Goal: Transaction & Acquisition: Purchase product/service

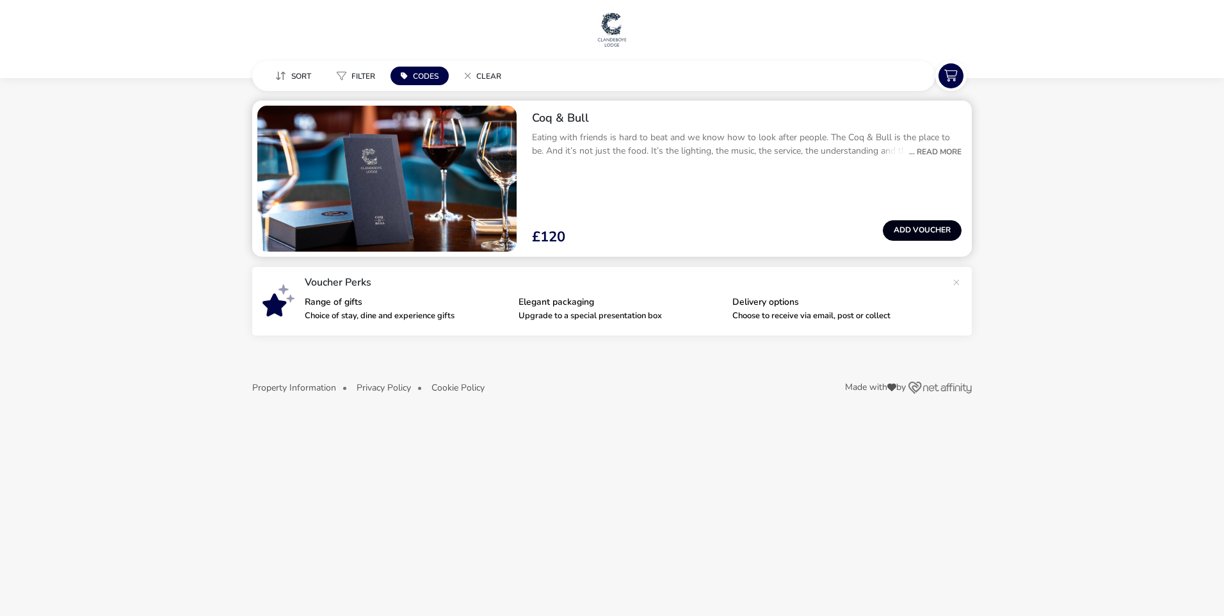
click at [932, 228] on button "Add Voucher" at bounding box center [922, 230] width 79 height 20
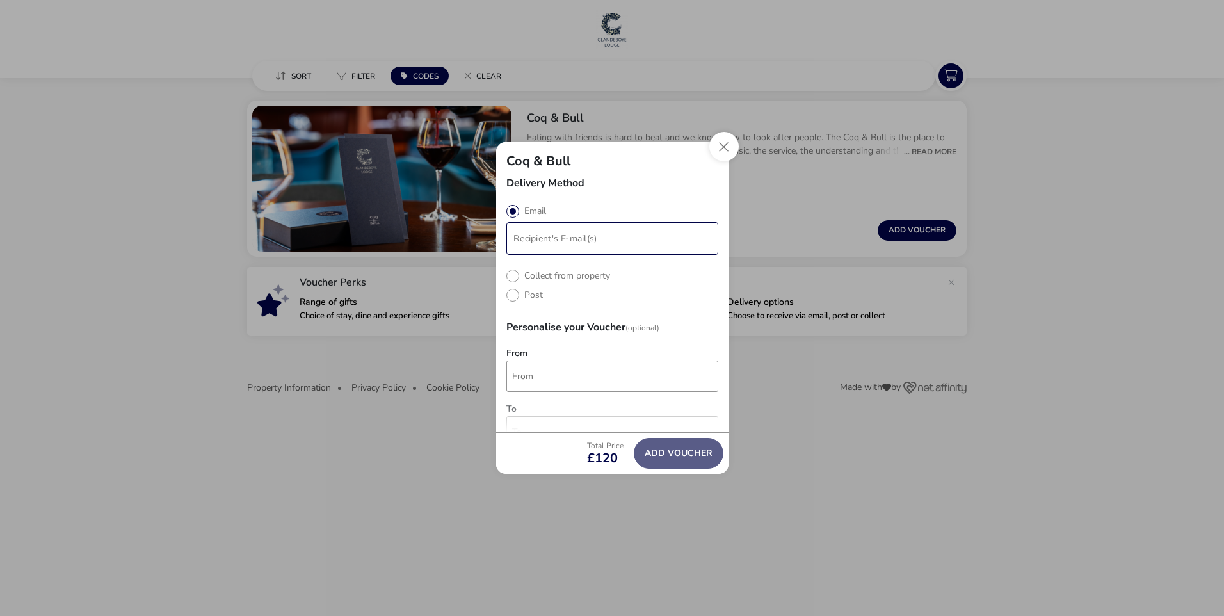
click at [575, 243] on input "modalAddVoucherInfo" at bounding box center [612, 239] width 207 height 28
click at [550, 277] on label "Collect from property" at bounding box center [558, 274] width 104 height 12
radio input "true"
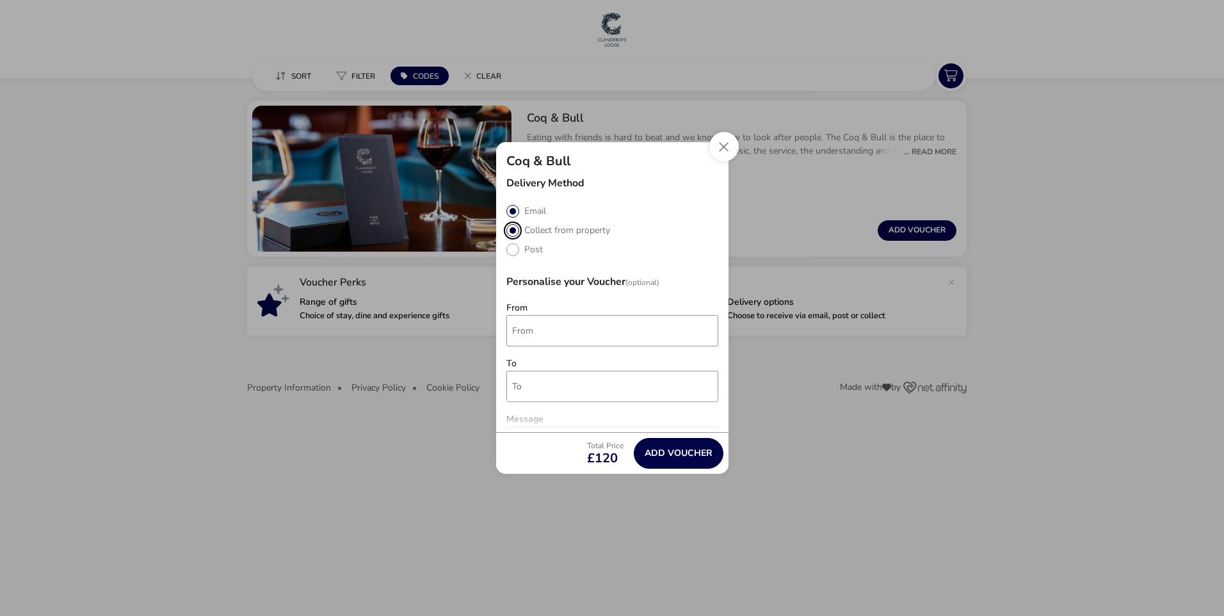
radio input "false"
click at [599, 248] on div "Post" at bounding box center [612, 249] width 212 height 13
click at [573, 235] on label "Collect from property" at bounding box center [558, 230] width 104 height 12
click at [564, 330] on input "From" at bounding box center [612, 330] width 212 height 31
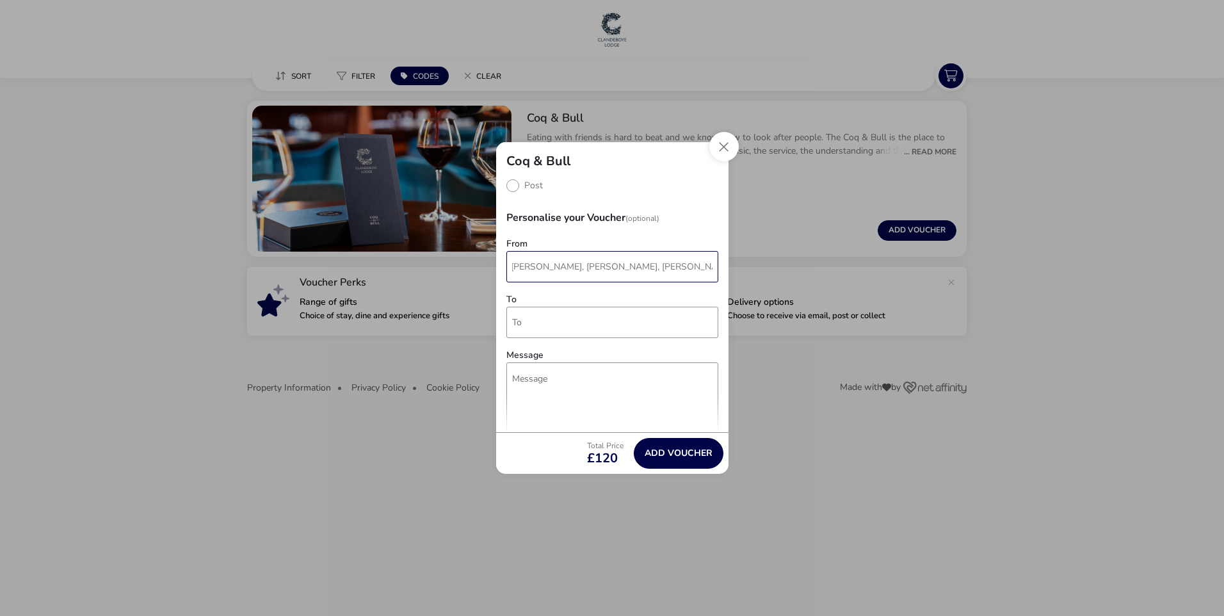
scroll to position [0, 1]
click at [681, 265] on input "[PERSON_NAME], [PERSON_NAME], [PERSON_NAME], [PERSON_NAME], [PERSON_NAME] & [PE…" at bounding box center [612, 266] width 212 height 31
click at [703, 264] on input "[PERSON_NAME], [PERSON_NAME], [PERSON_NAME], [PERSON_NAME], [PERSON_NAME], [PER…" at bounding box center [612, 266] width 212 height 31
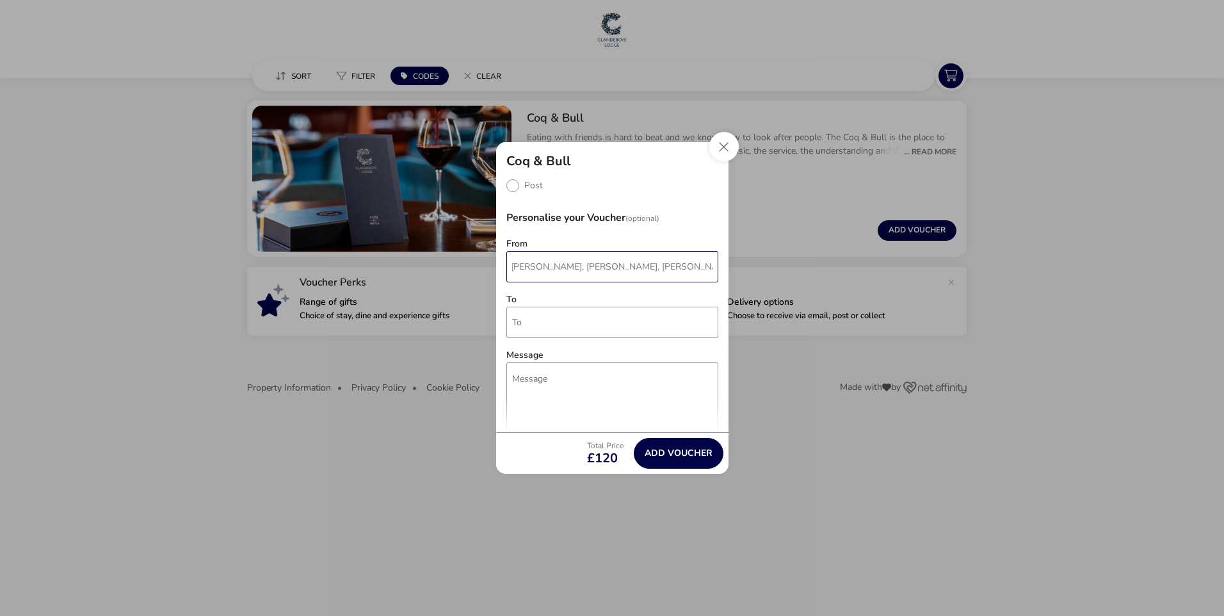
type input "[PERSON_NAME], [PERSON_NAME], [PERSON_NAME], [PERSON_NAME], [PERSON_NAME], [PER…"
click at [659, 296] on div "To" at bounding box center [612, 319] width 212 height 49
click at [535, 264] on input "[PERSON_NAME], [PERSON_NAME], [PERSON_NAME], [PERSON_NAME], [PERSON_NAME], [PER…" at bounding box center [612, 266] width 212 height 31
click at [540, 264] on input "[PERSON_NAME], [PERSON_NAME], [PERSON_NAME], [PERSON_NAME], [PERSON_NAME], [PER…" at bounding box center [612, 266] width 212 height 31
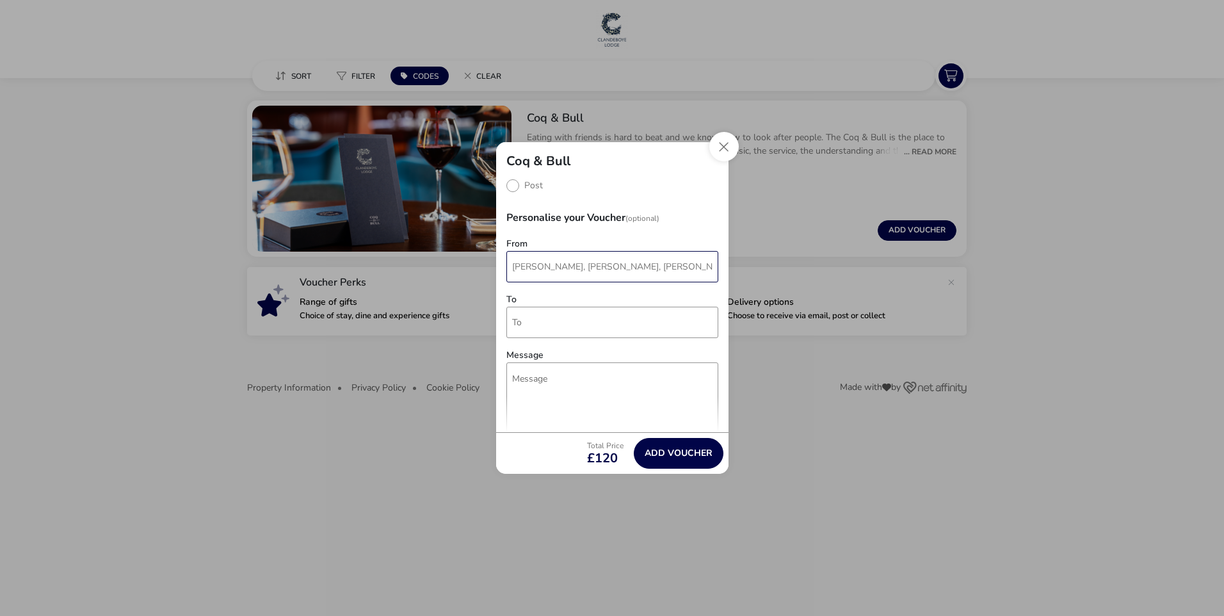
click at [543, 265] on input "[PERSON_NAME], [PERSON_NAME], [PERSON_NAME], [PERSON_NAME], [PERSON_NAME], [PER…" at bounding box center [612, 266] width 212 height 31
click at [546, 266] on input "[PERSON_NAME], [PERSON_NAME], [PERSON_NAME], [PERSON_NAME], [PERSON_NAME], [PER…" at bounding box center [612, 266] width 212 height 31
drag, startPoint x: 604, startPoint y: 261, endPoint x: 653, endPoint y: 261, distance: 49.3
click at [607, 261] on input "[PERSON_NAME], [PERSON_NAME], [PERSON_NAME], [PERSON_NAME], [PERSON_NAME], [PER…" at bounding box center [612, 266] width 212 height 31
click at [669, 261] on input "[PERSON_NAME], [PERSON_NAME], [PERSON_NAME], [PERSON_NAME], [PERSON_NAME], [PER…" at bounding box center [612, 266] width 212 height 31
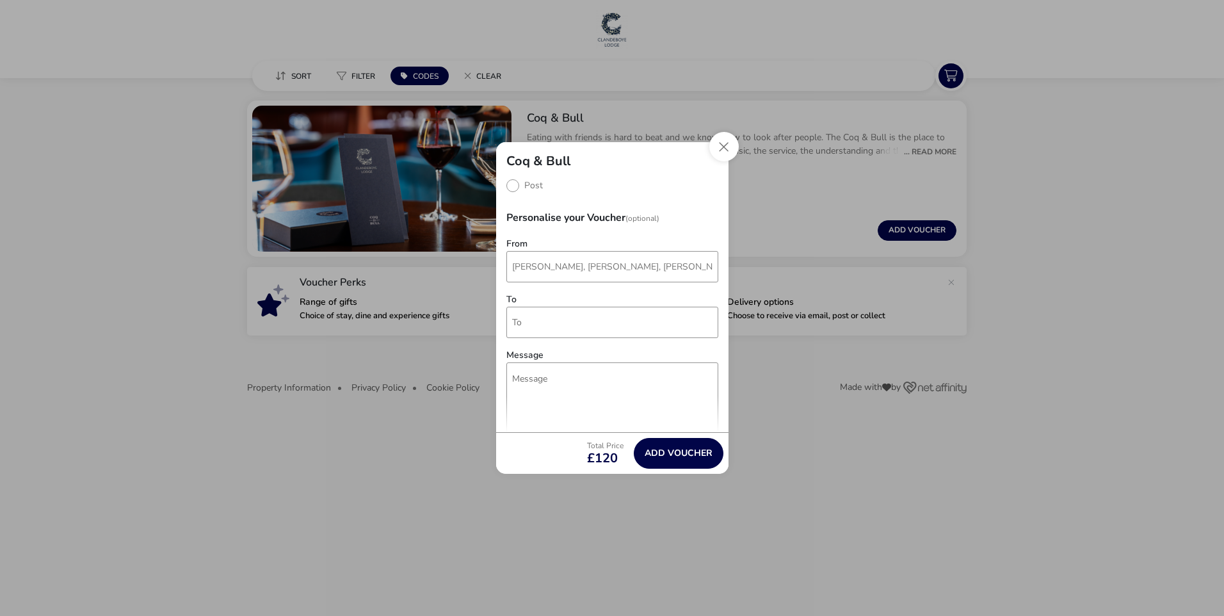
click at [714, 262] on div "Delivery Method Email Collect from property Post Personalise your Voucher (Opti…" at bounding box center [612, 305] width 232 height 254
click at [544, 264] on input "[PERSON_NAME], [PERSON_NAME], [PERSON_NAME], [PERSON_NAME], [PERSON_NAME], [PER…" at bounding box center [612, 266] width 212 height 31
drag, startPoint x: 511, startPoint y: 266, endPoint x: 776, endPoint y: 276, distance: 265.2
click at [776, 276] on div "Coq & Bull Delivery Method Email Collect from property Post Personalise your Vo…" at bounding box center [612, 308] width 1224 height 616
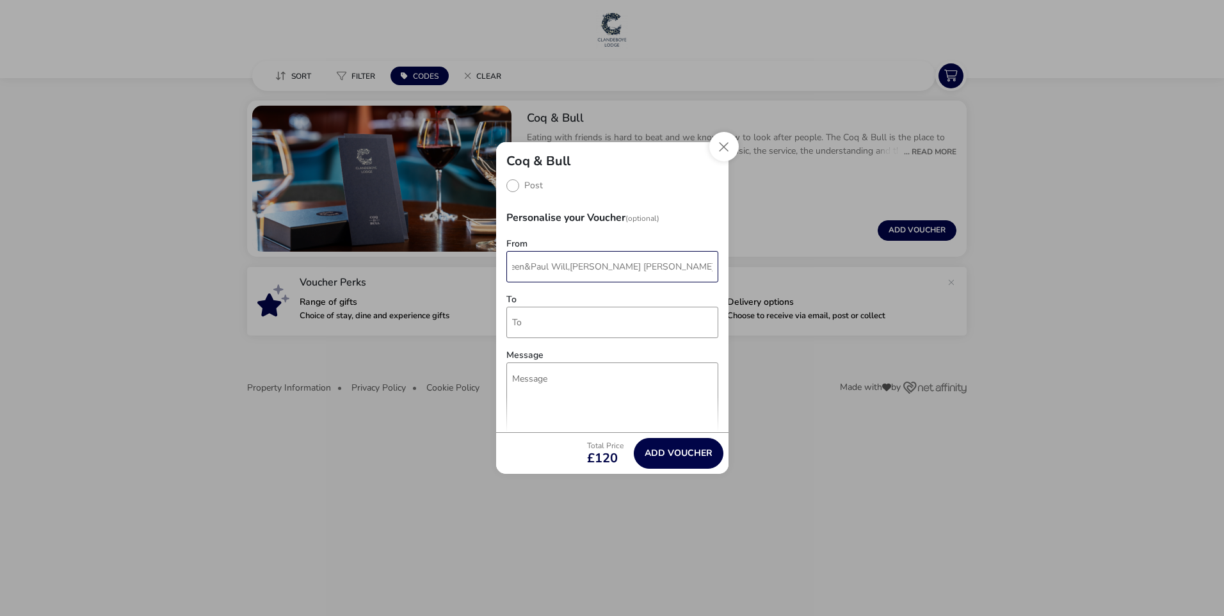
scroll to position [0, 20]
click at [529, 262] on input "Colleen&Paul Will,[PERSON_NAME] [PERSON_NAME],Oskar&Charlie" at bounding box center [612, 266] width 212 height 31
drag, startPoint x: 675, startPoint y: 264, endPoint x: 774, endPoint y: 264, distance: 99.8
click at [774, 264] on div "Coq & Bull Delivery Method Email Collect from property Post Personalise your Vo…" at bounding box center [612, 308] width 1224 height 616
type input "Colleen&Paul Will,[PERSON_NAME] [PERSON_NAME],Oskar&Charlie"
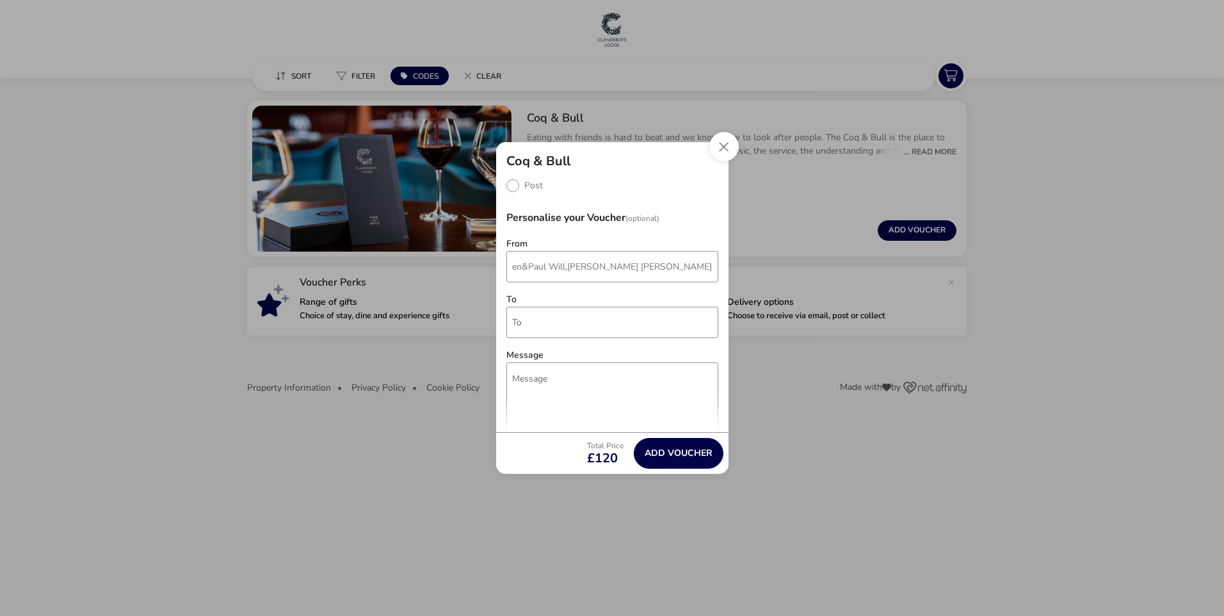
scroll to position [0, 0]
click at [668, 284] on div "From Colleen&Paul Will,[PERSON_NAME] [PERSON_NAME],Oskar&Charlie" at bounding box center [612, 263] width 212 height 49
click at [556, 316] on input "To" at bounding box center [612, 322] width 212 height 31
type input "Mum"
click at [604, 403] on textarea "Message" at bounding box center [612, 421] width 212 height 118
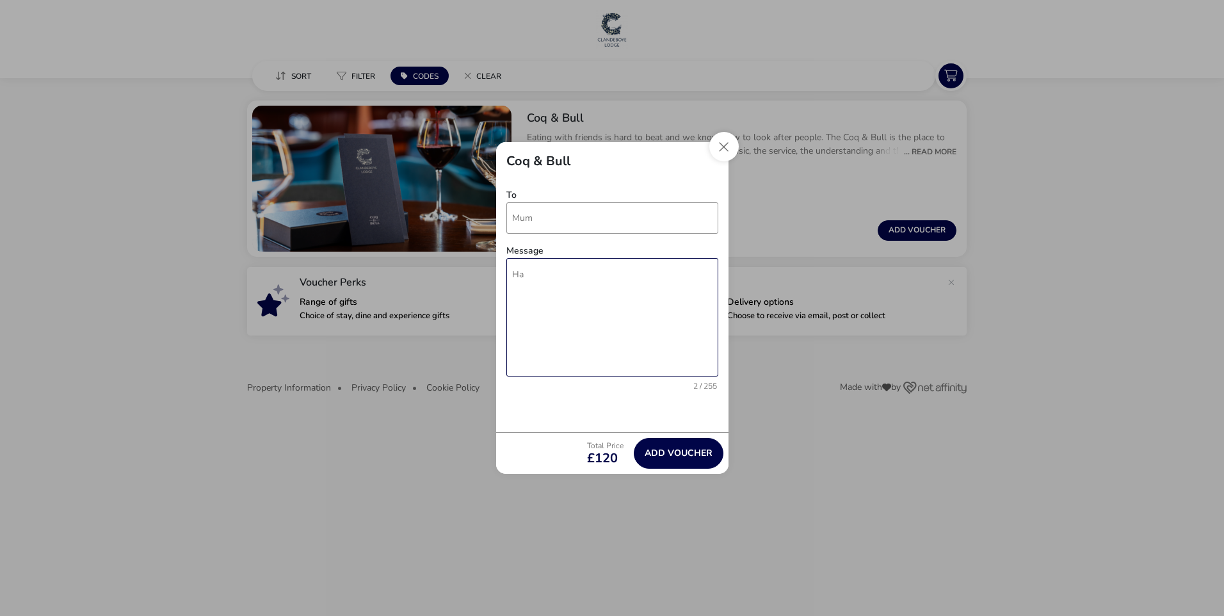
scroll to position [174, 0]
type textarea "H"
click at [625, 276] on textarea "Message" at bounding box center [612, 311] width 212 height 118
click at [531, 298] on textarea "Happy Birthday Mum! 62 years of being awesome! Thank you for everything you do …" at bounding box center [612, 311] width 212 height 118
click at [555, 300] on textarea "Happy Birthday Mum! 62 Years of being awesome! Thank you for everything you do …" at bounding box center [612, 311] width 212 height 118
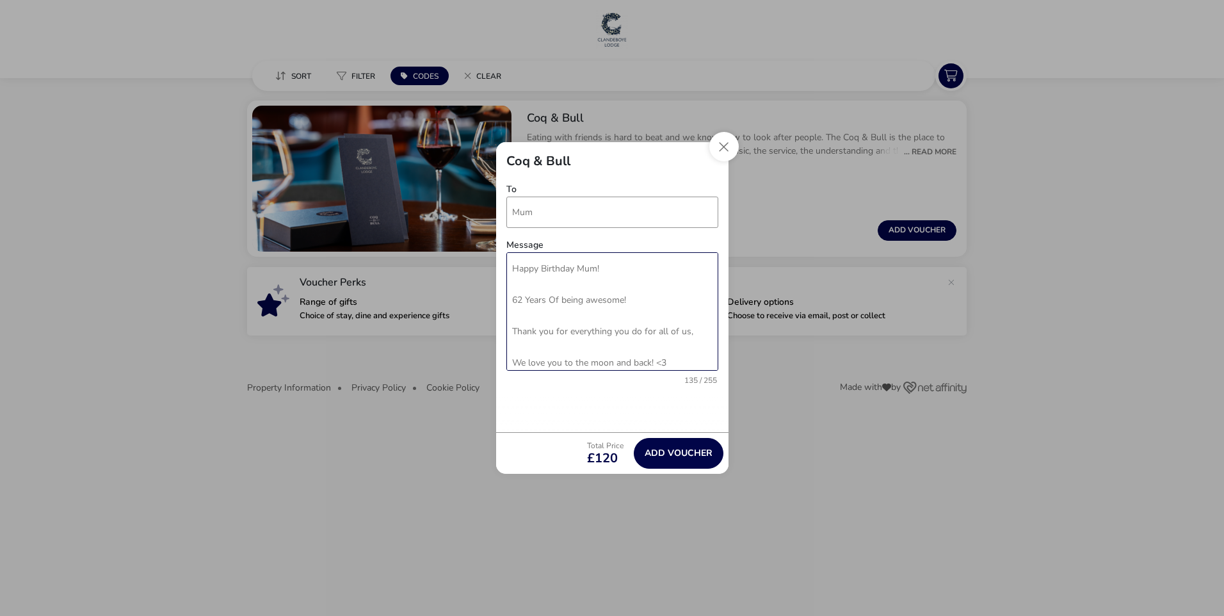
click at [565, 305] on textarea "Happy Birthday Mum! 62 Years Of being awesome! Thank you for everything you do …" at bounding box center [612, 311] width 212 height 118
click at [590, 298] on textarea "Happy Birthday Mum! 62 Years Of Being awesome! Thank you for everything you do …" at bounding box center [612, 311] width 212 height 118
drag, startPoint x: 653, startPoint y: 303, endPoint x: 495, endPoint y: 300, distance: 157.5
click at [496, 300] on div "Delivery Method Email Collect from property Post Personalise your Voucher (Opti…" at bounding box center [612, 305] width 232 height 254
drag, startPoint x: 608, startPoint y: 264, endPoint x: 489, endPoint y: 265, distance: 119.0
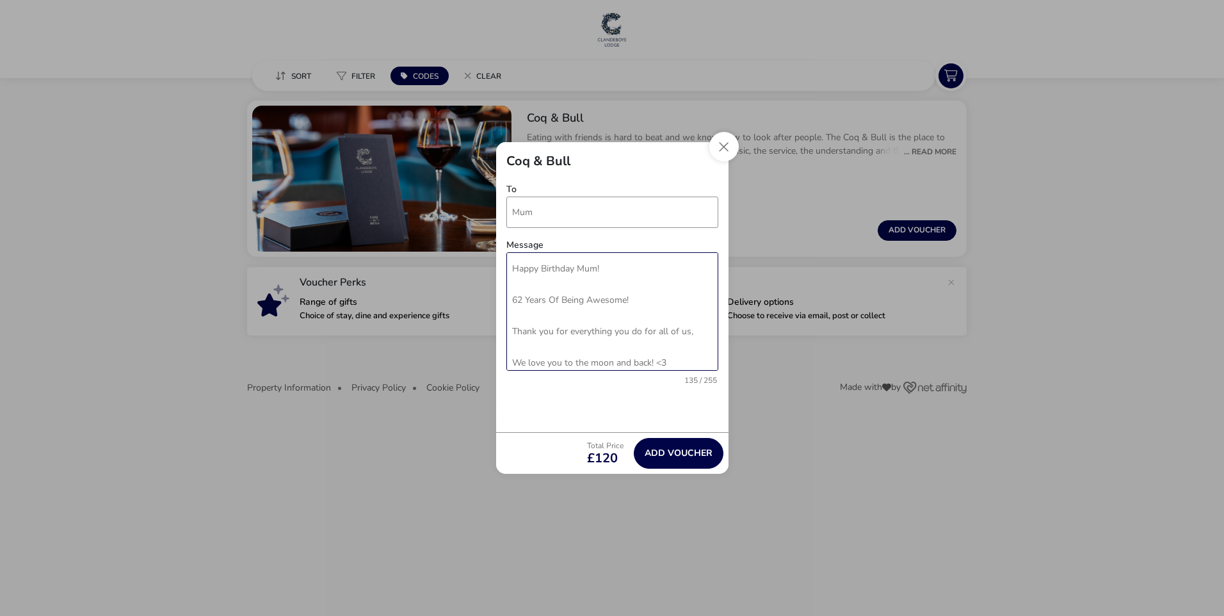
click at [489, 265] on div "Coq & Bull Delivery Method Email Collect from property Post Personalise your Vo…" at bounding box center [612, 308] width 253 height 352
paste textarea "62 Years Of Being Awesome"
drag, startPoint x: 511, startPoint y: 294, endPoint x: 444, endPoint y: 292, distance: 67.2
click at [444, 292] on div "Coq & Bull Delivery Method Email Collect from property Post Personalise your Vo…" at bounding box center [612, 308] width 1224 height 616
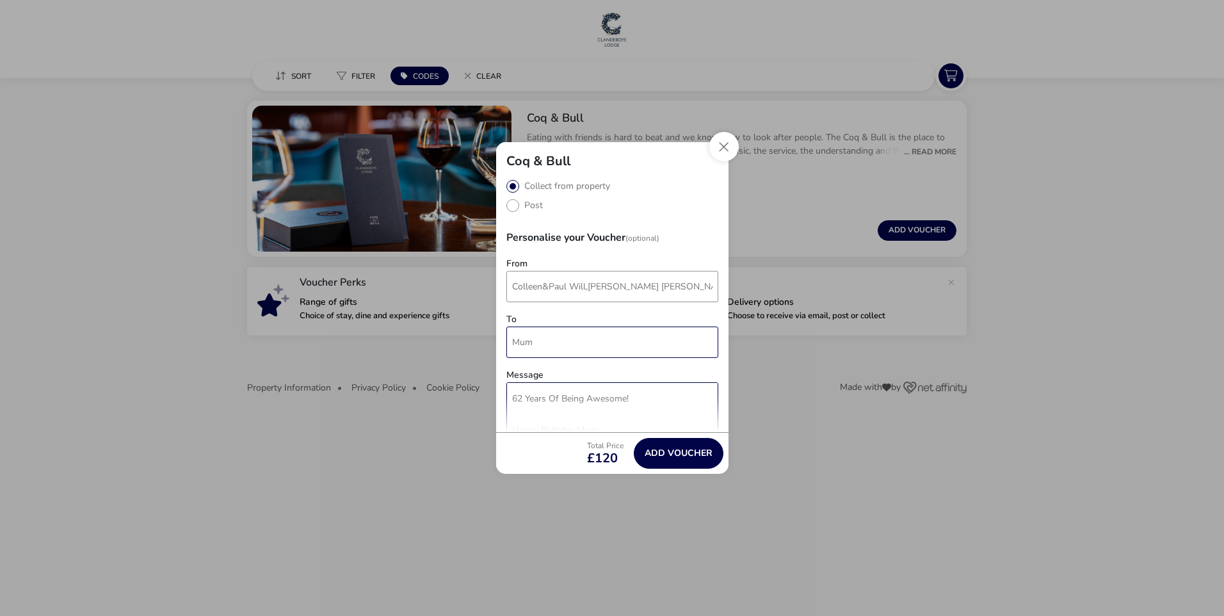
scroll to position [0, 0]
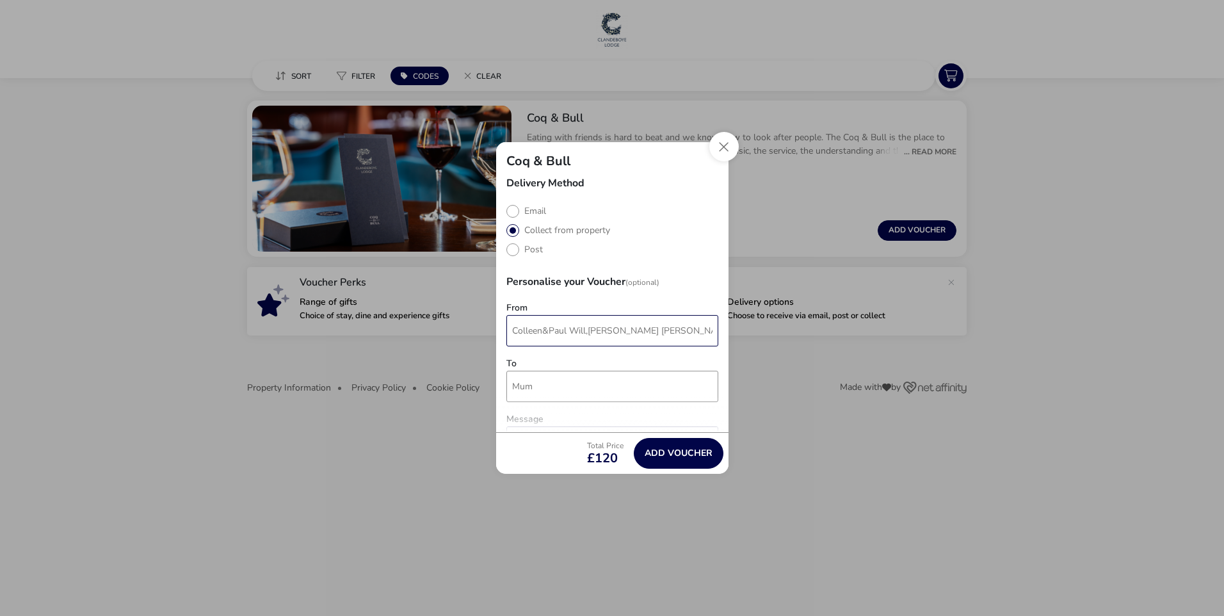
type textarea "62 Years Of Being Awesome! Happy Birthday Mum, Thank you for everything you do …"
drag, startPoint x: 642, startPoint y: 328, endPoint x: 715, endPoint y: 327, distance: 73.0
click at [715, 327] on div "Delivery Method Email Collect from property Post Personalise your Voucher (Opti…" at bounding box center [612, 305] width 232 height 254
click at [688, 286] on h3 "Personalise your Voucher (Optional)" at bounding box center [612, 281] width 212 height 31
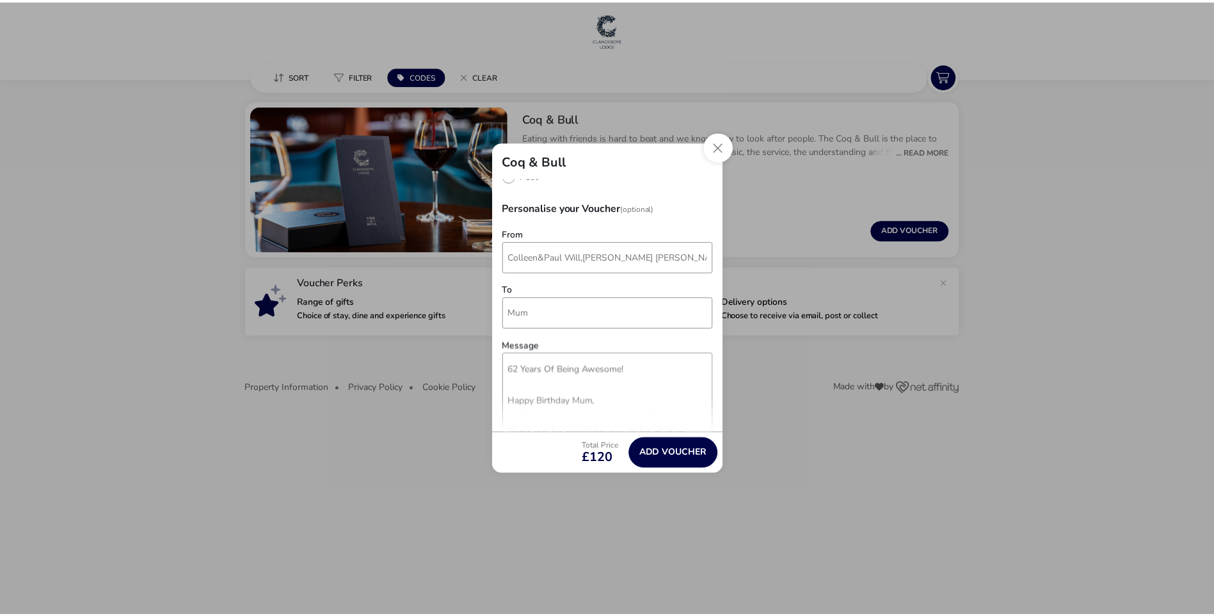
scroll to position [174, 0]
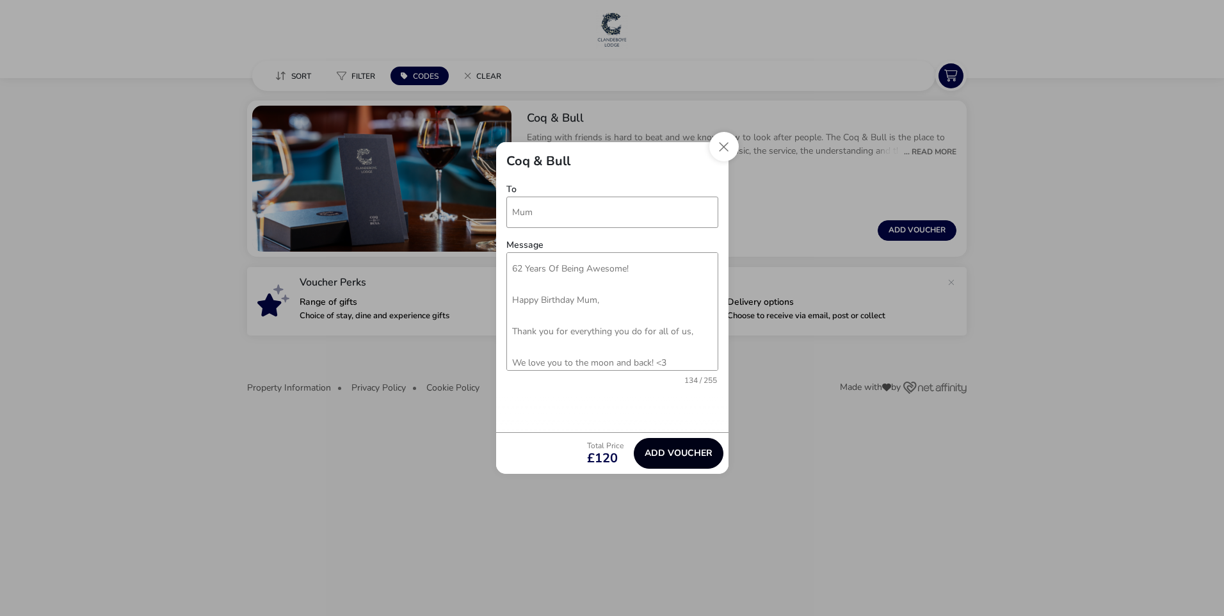
click at [659, 455] on button "Add Voucher" at bounding box center [679, 453] width 90 height 31
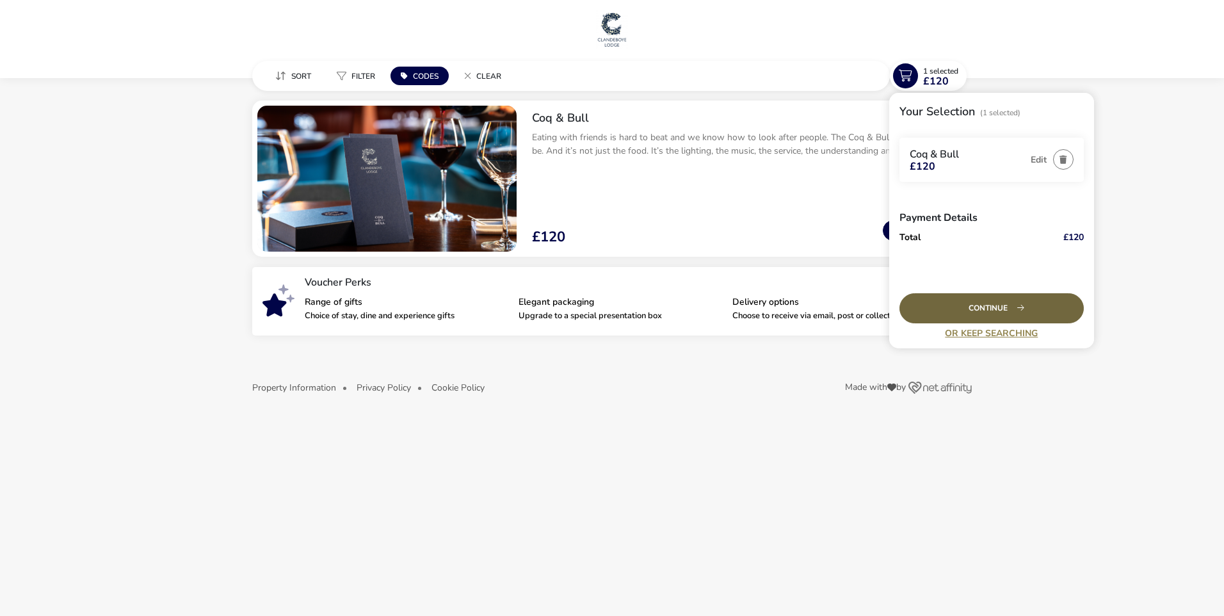
click at [1004, 314] on div "Continue" at bounding box center [991, 308] width 184 height 30
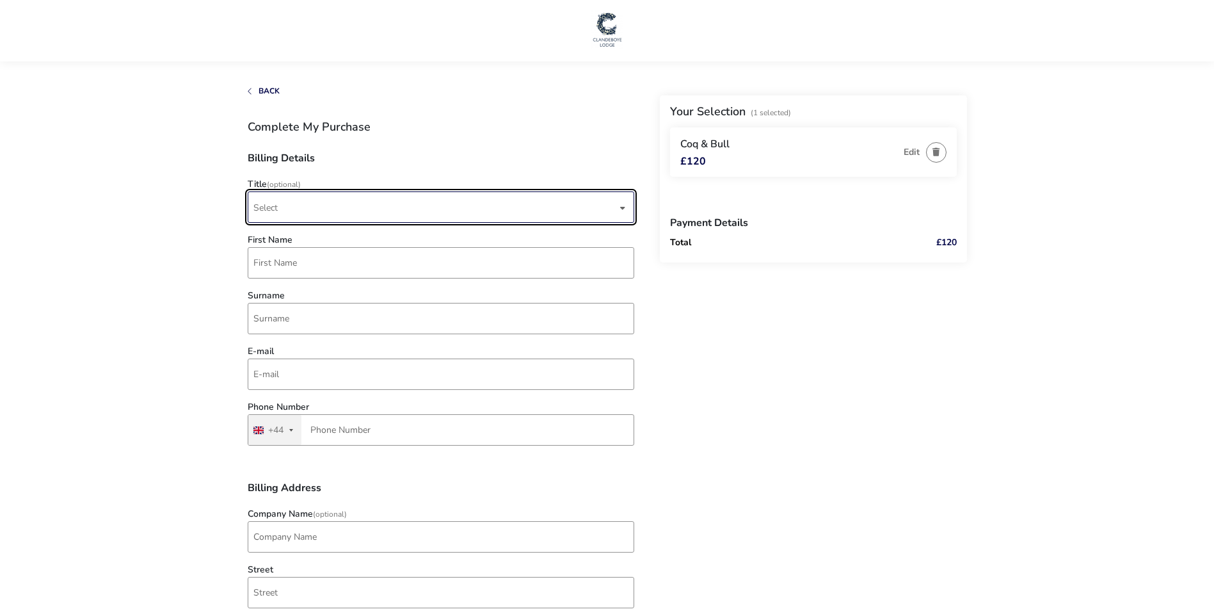
click at [567, 200] on span "Select" at bounding box center [435, 207] width 364 height 30
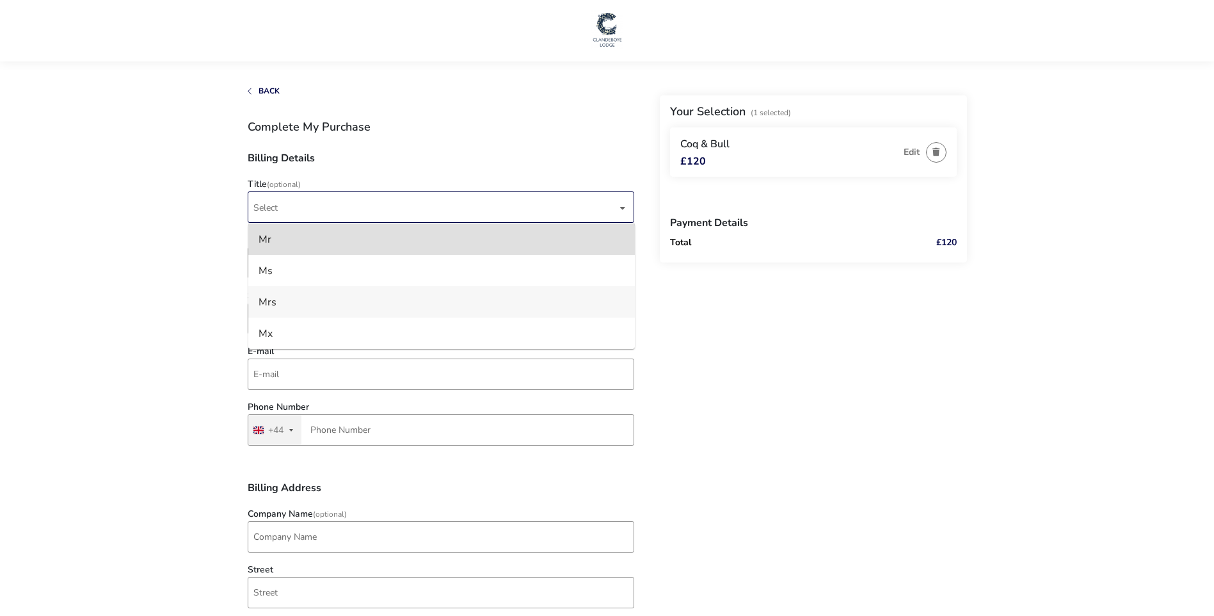
click at [341, 308] on li "Mrs" at bounding box center [441, 301] width 387 height 31
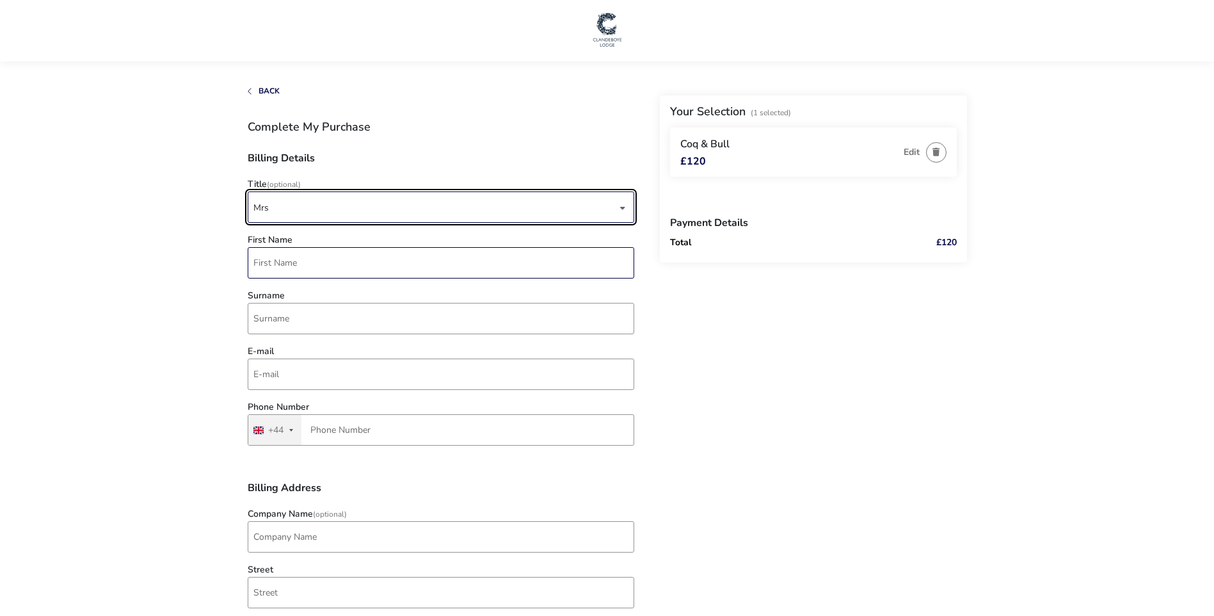
click at [383, 266] on input "First Name" at bounding box center [441, 262] width 387 height 31
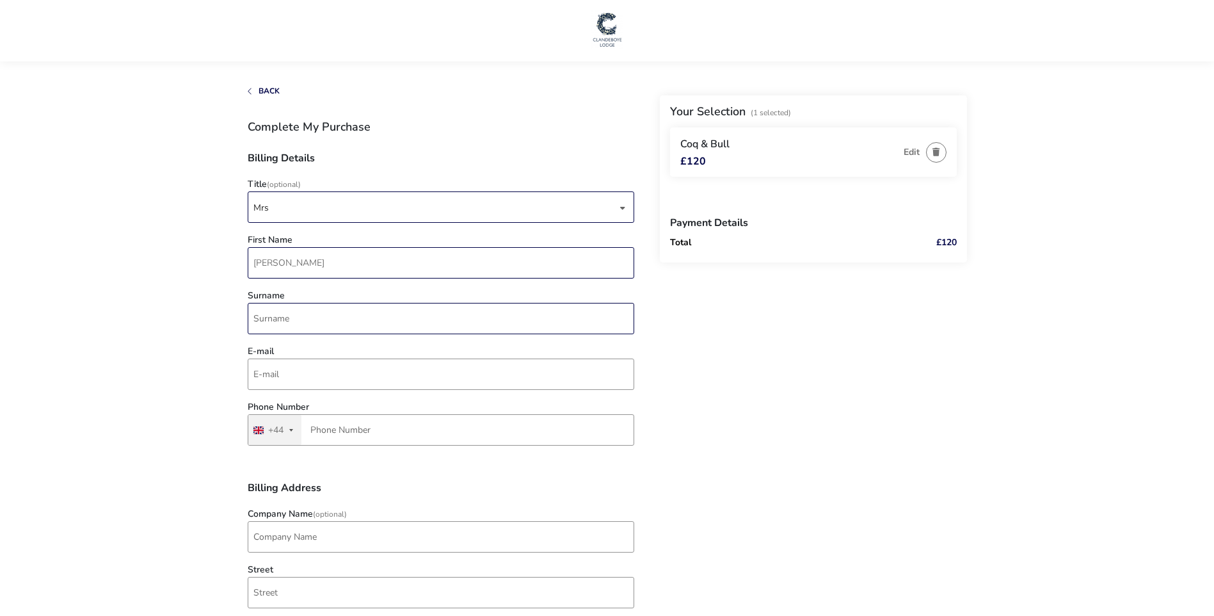
type input "[PERSON_NAME]"
click at [374, 321] on input "Surname" at bounding box center [441, 318] width 387 height 31
type input "[PERSON_NAME]"
type input "[EMAIL_ADDRESS][DOMAIN_NAME]"
click at [490, 429] on input "Phone Number" at bounding box center [441, 429] width 387 height 31
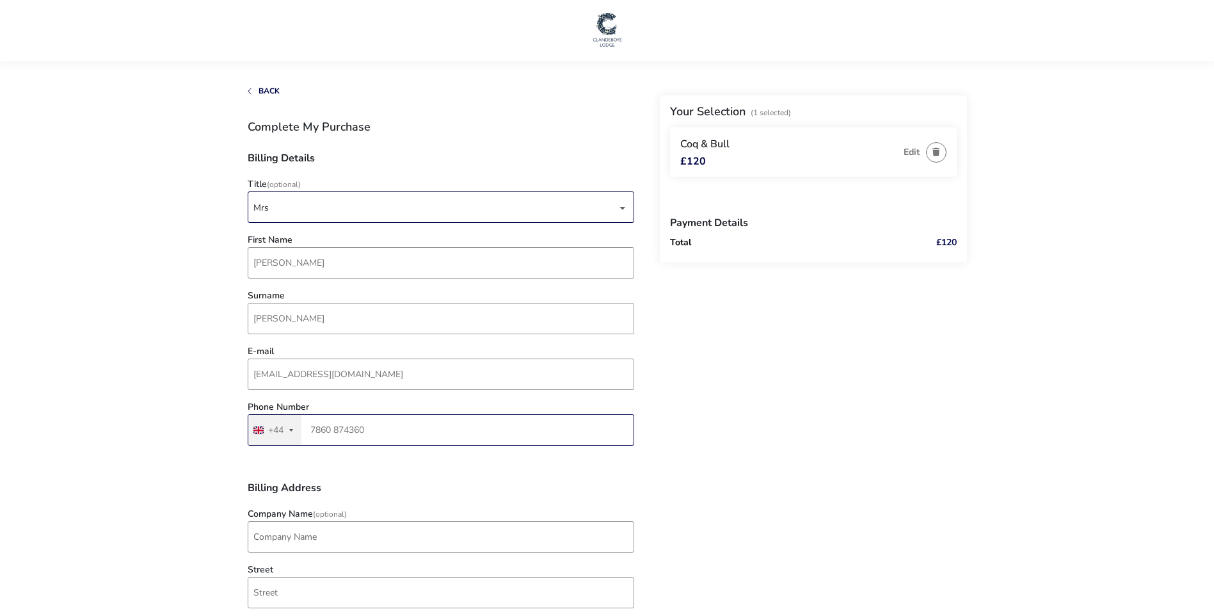
type input "7860 874360"
click at [170, 460] on naf-pibe-voucher-state "1 Selected £120 Back Your Selection (1 Selected) Coq & Bull £120 Edit Payment D…" at bounding box center [607, 619] width 1214 height 1238
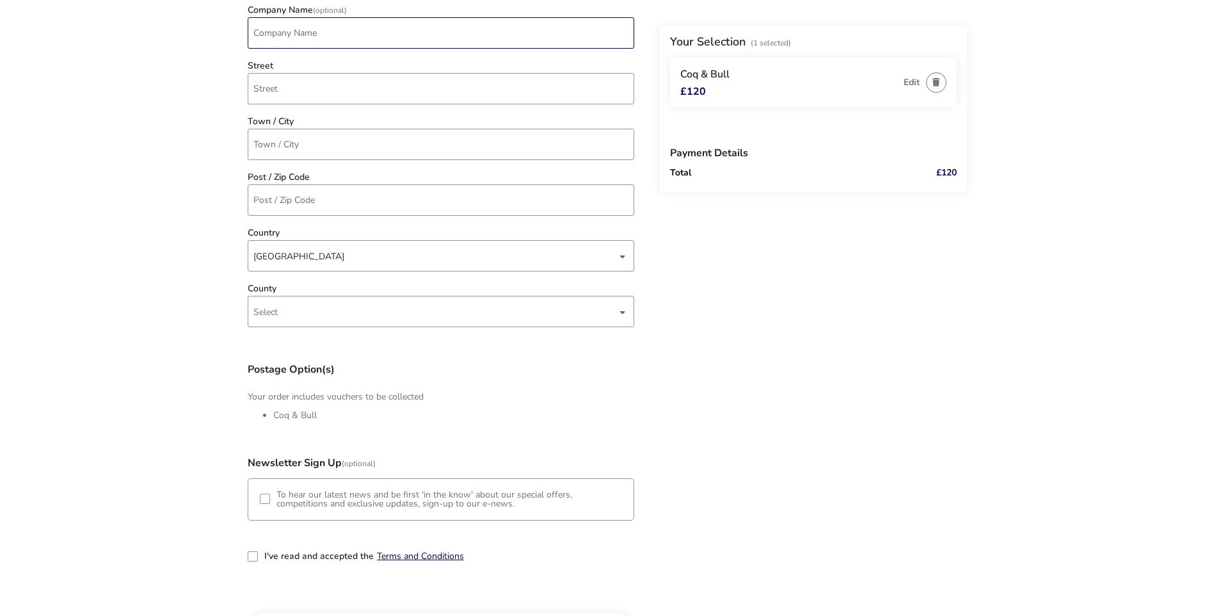
scroll to position [576, 0]
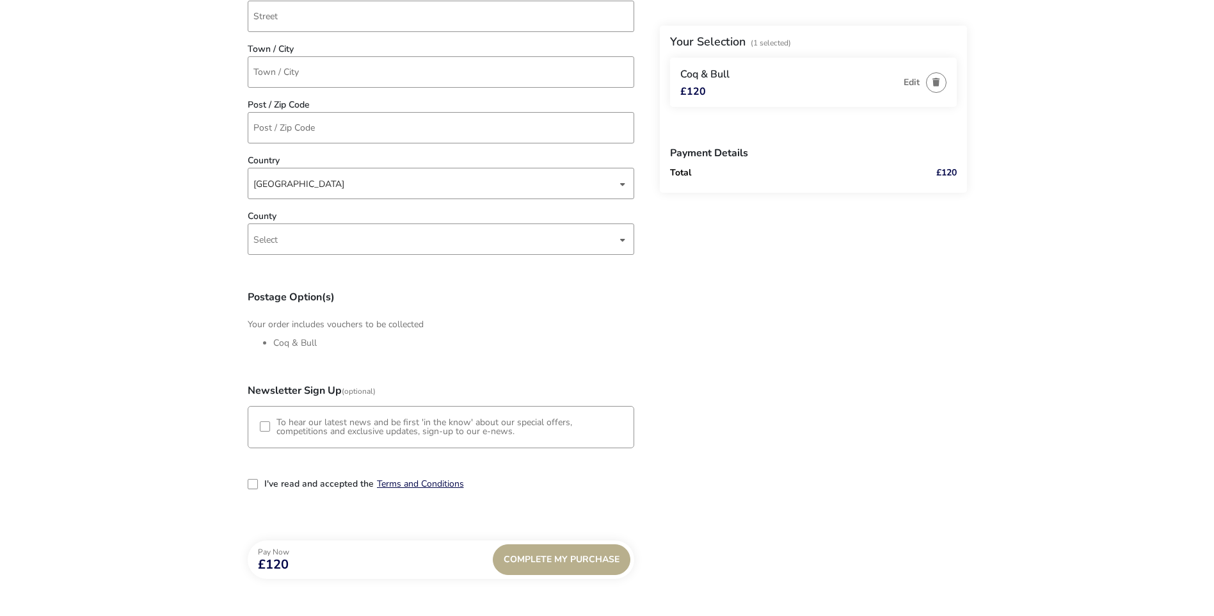
click at [147, 369] on naf-pibe-voucher-state "1 Selected £120 Back Your Selection (1 Selected) Coq & Bull £120 Edit Payment D…" at bounding box center [607, 43] width 1214 height 1238
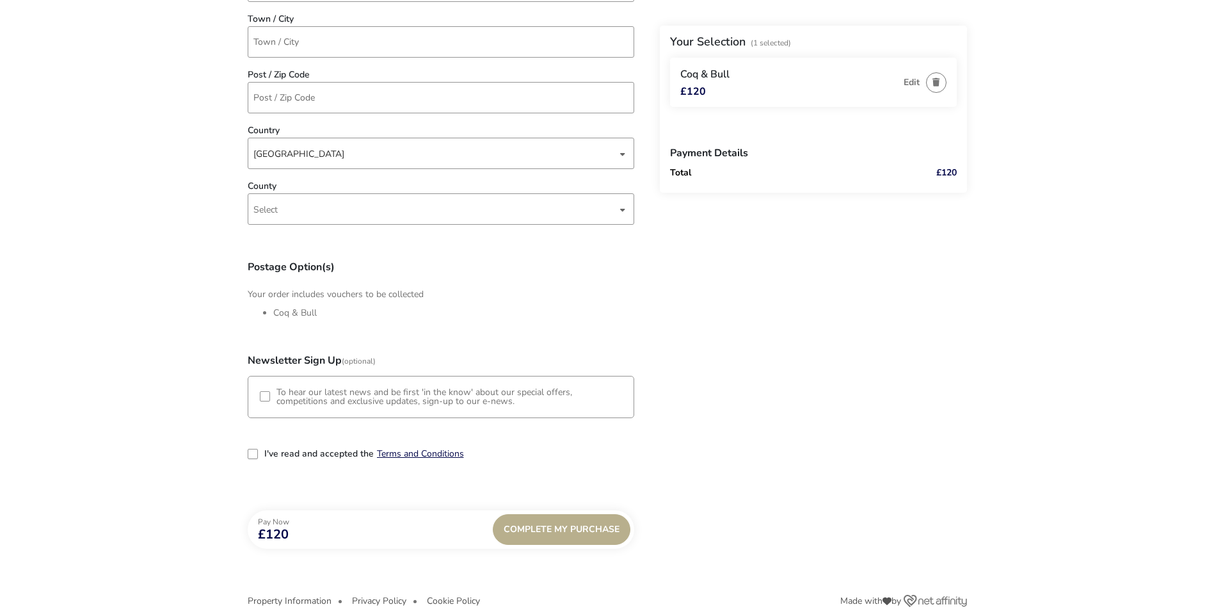
scroll to position [623, 0]
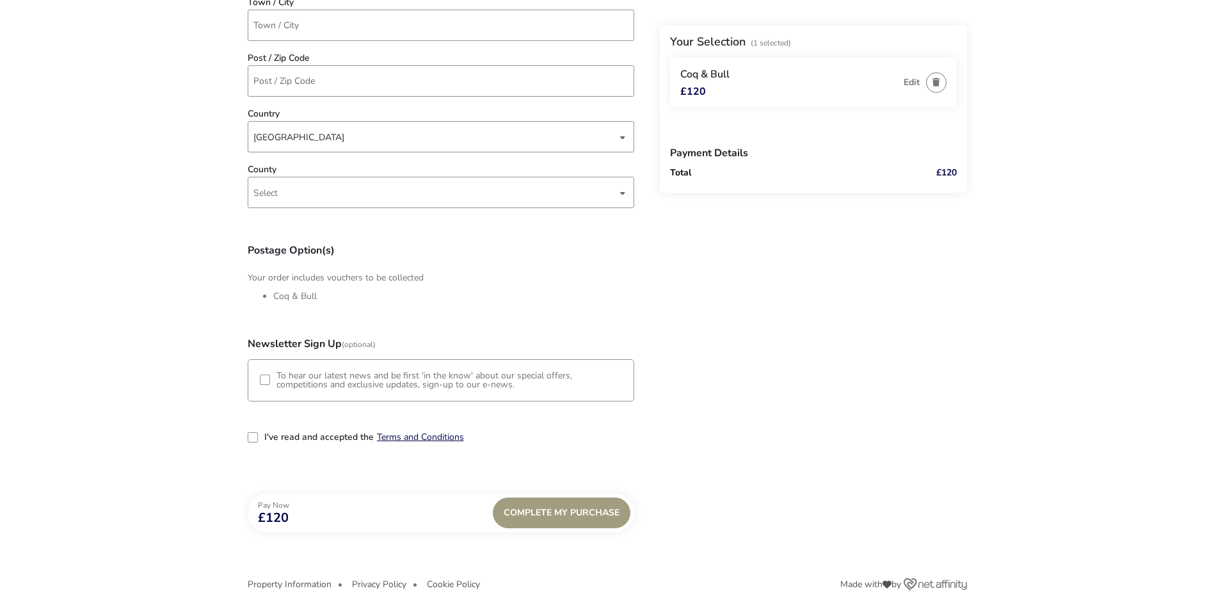
click at [583, 509] on div "Complete My Purchase" at bounding box center [562, 512] width 138 height 31
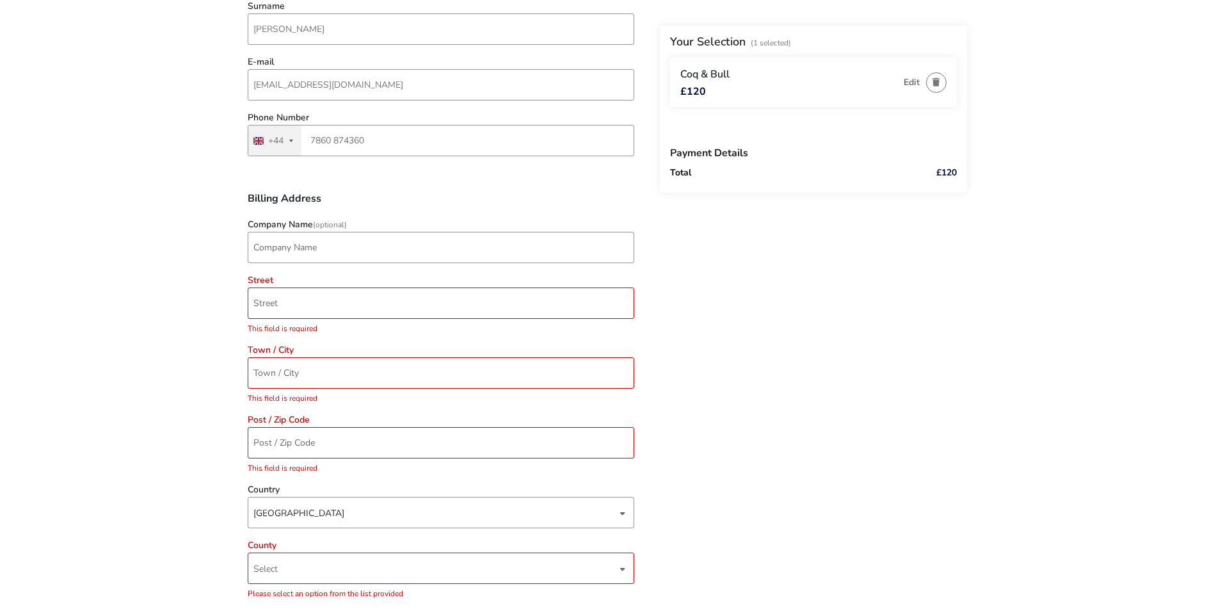
scroll to position [285, 0]
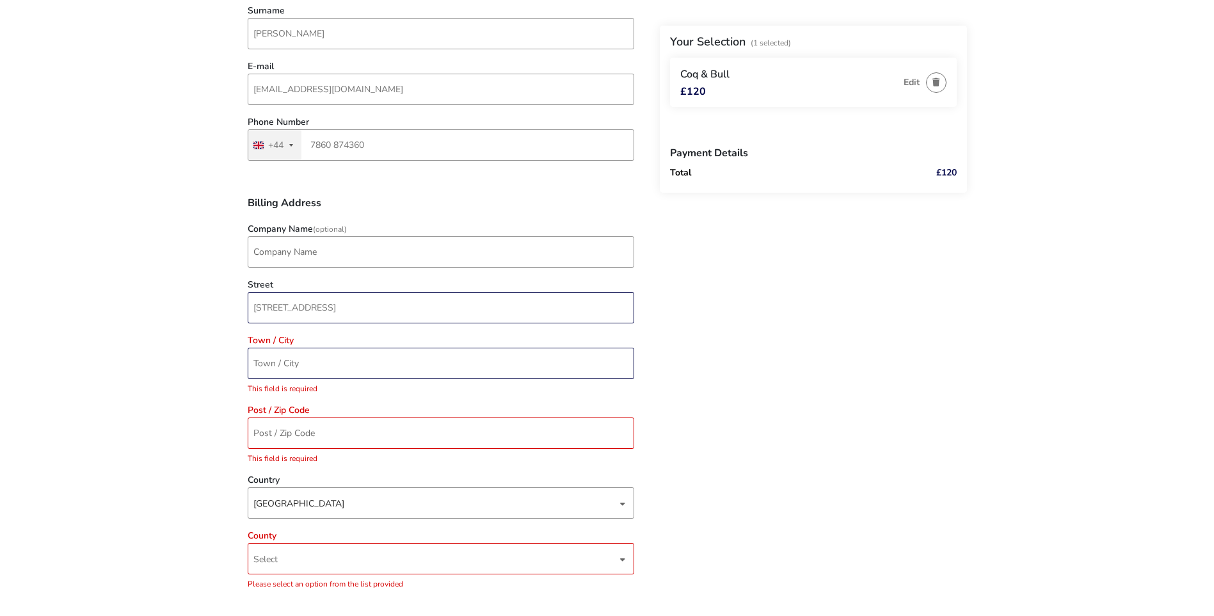
type input "[STREET_ADDRESS]"
click at [349, 355] on input "Town / City" at bounding box center [441, 363] width 387 height 31
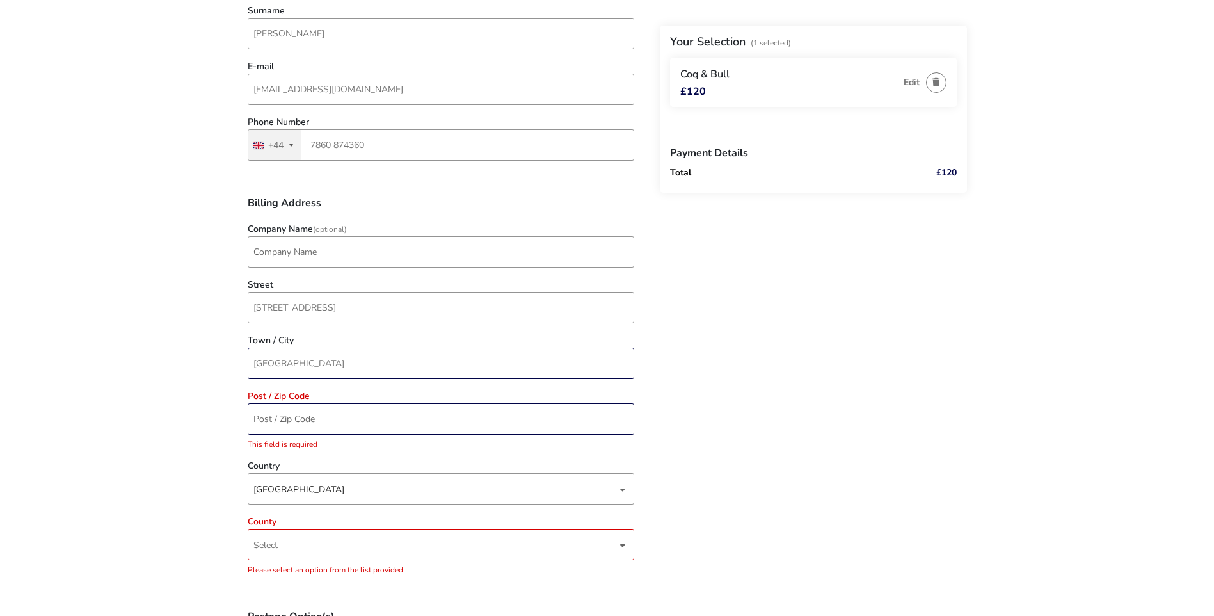
type input "[GEOGRAPHIC_DATA]"
click at [356, 417] on input "Post / Zip Code" at bounding box center [441, 418] width 387 height 31
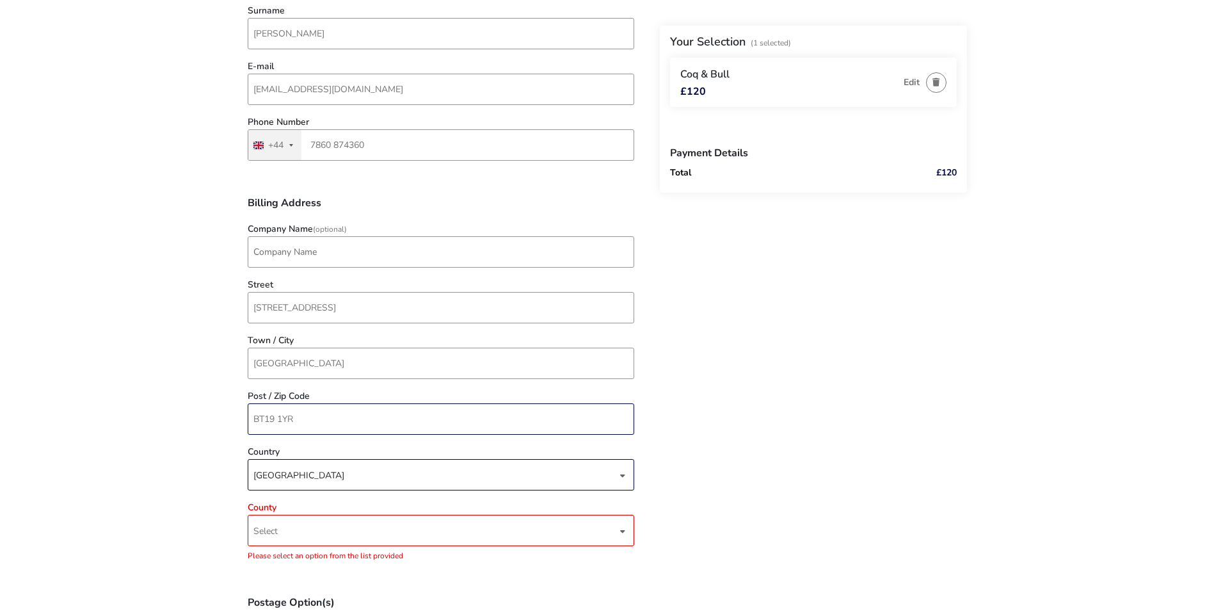
type input "BT19 1YR"
click at [366, 477] on div "[GEOGRAPHIC_DATA]" at bounding box center [435, 475] width 364 height 31
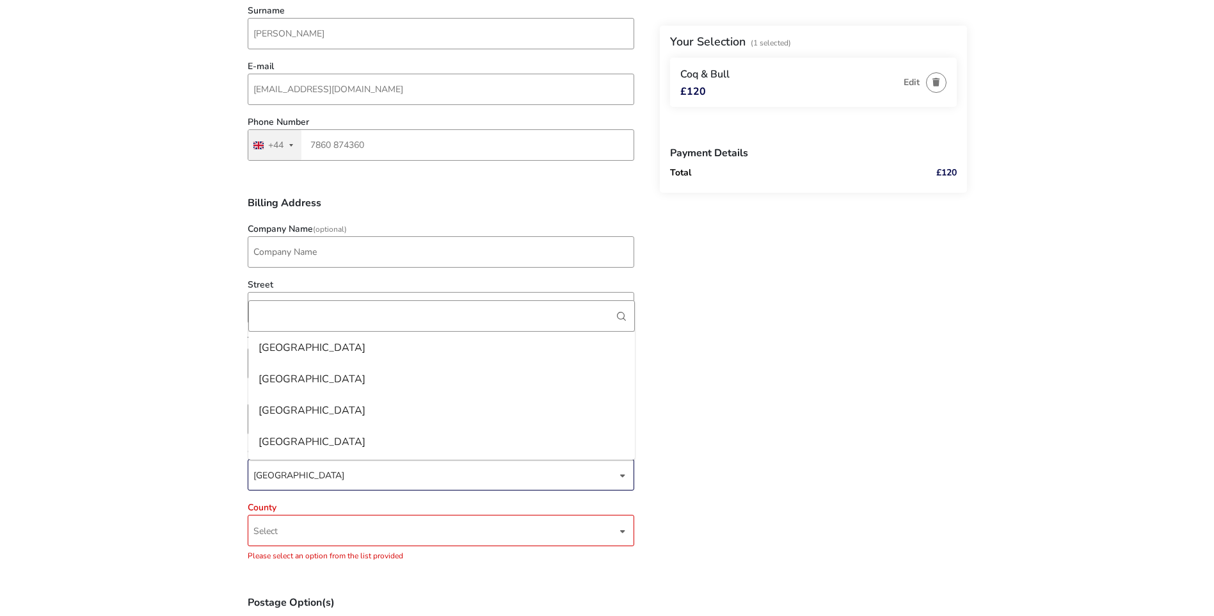
scroll to position [7273, 0]
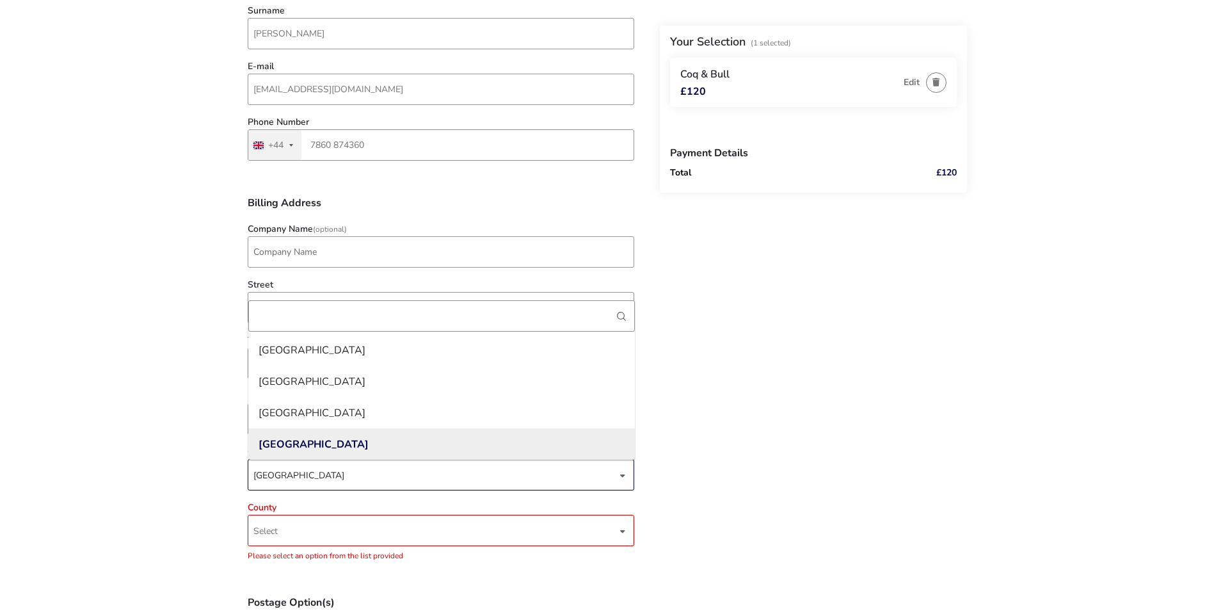
click at [344, 443] on li "[GEOGRAPHIC_DATA]" at bounding box center [441, 443] width 387 height 31
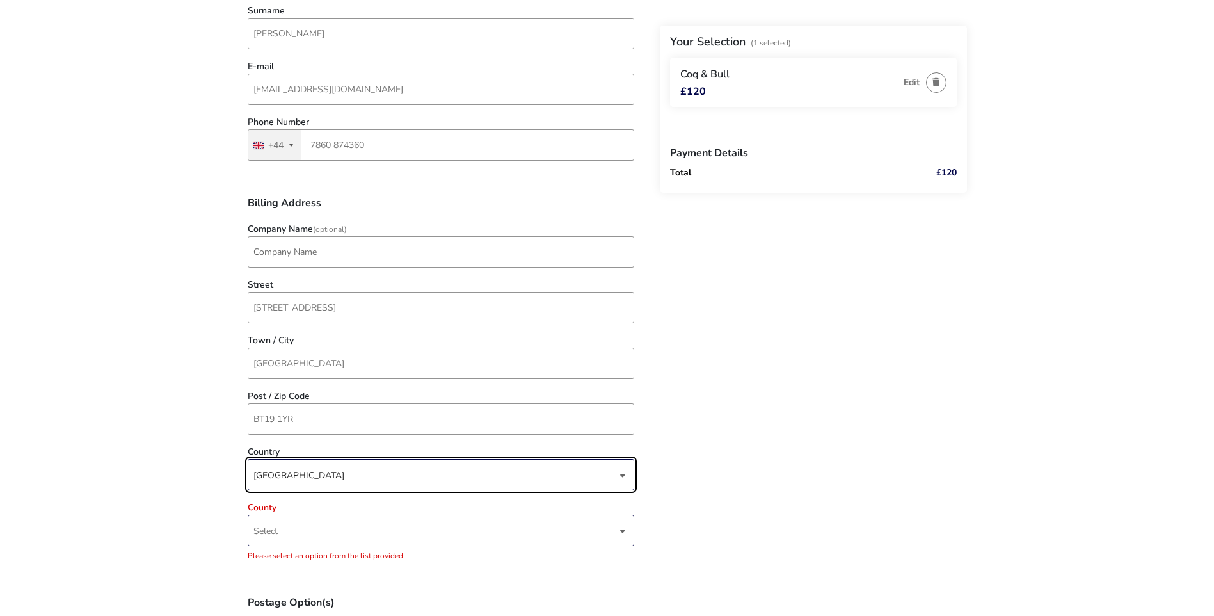
click at [299, 541] on span "Select" at bounding box center [435, 530] width 364 height 30
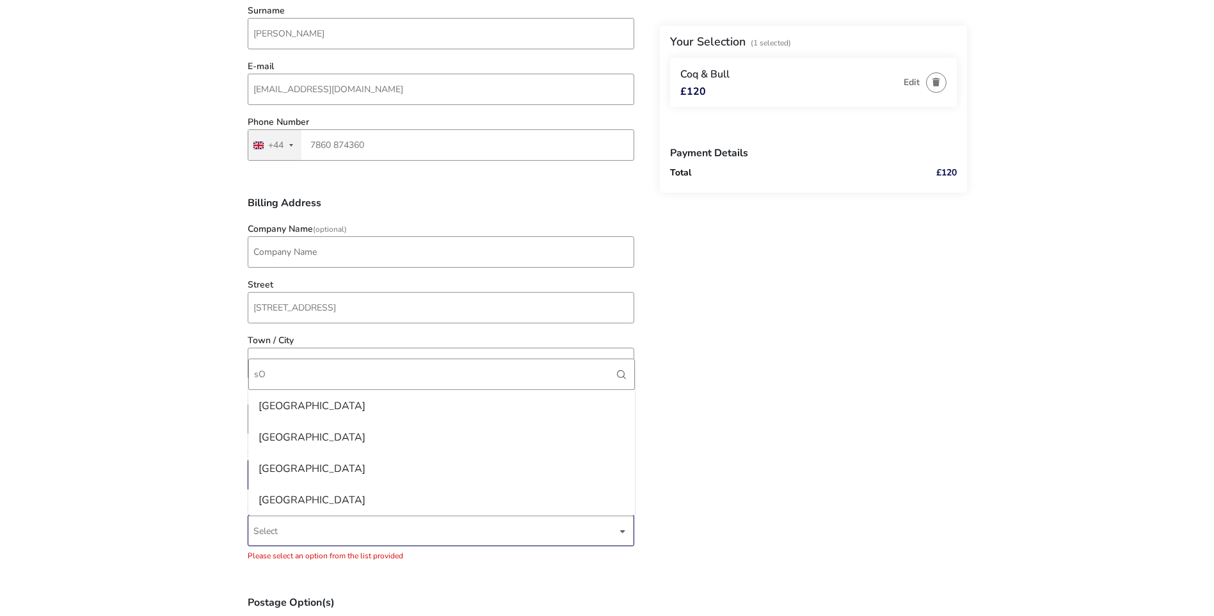
type input "s"
type input "D"
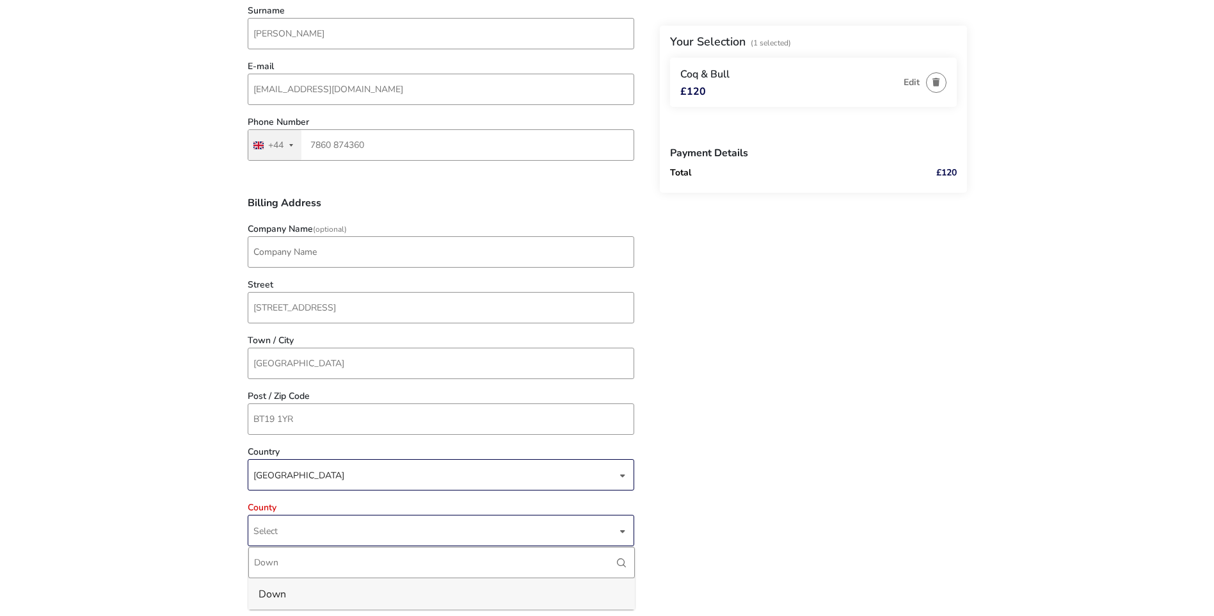
type input "Down"
click at [316, 598] on li "Down" at bounding box center [441, 593] width 387 height 31
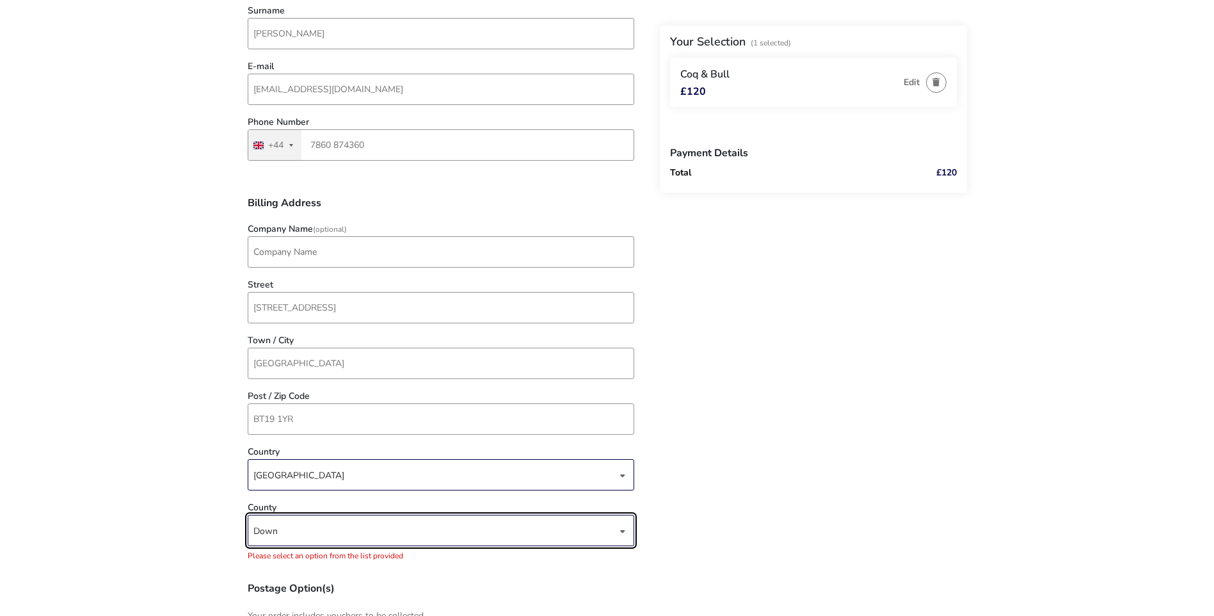
click at [163, 518] on naf-pibe-voucher-state "1 Selected £120 Back Your Selection (1 Selected) Coq & Bull £120 Edit Payment D…" at bounding box center [607, 338] width 1214 height 1247
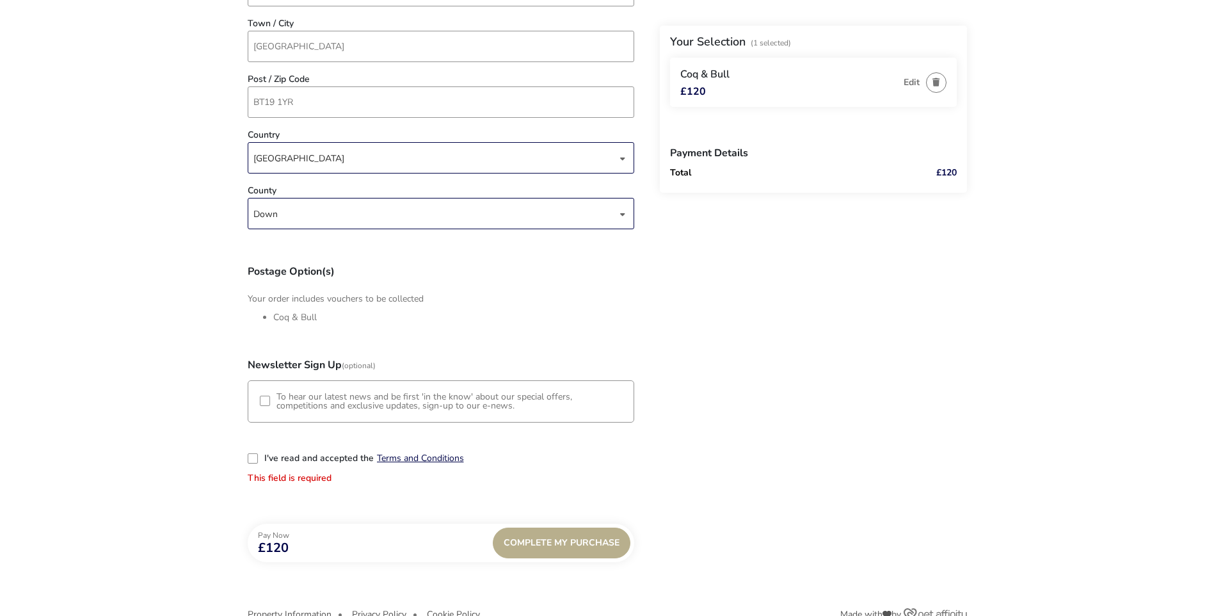
scroll to position [605, 0]
click at [250, 456] on div "3-term_condi" at bounding box center [253, 455] width 10 height 10
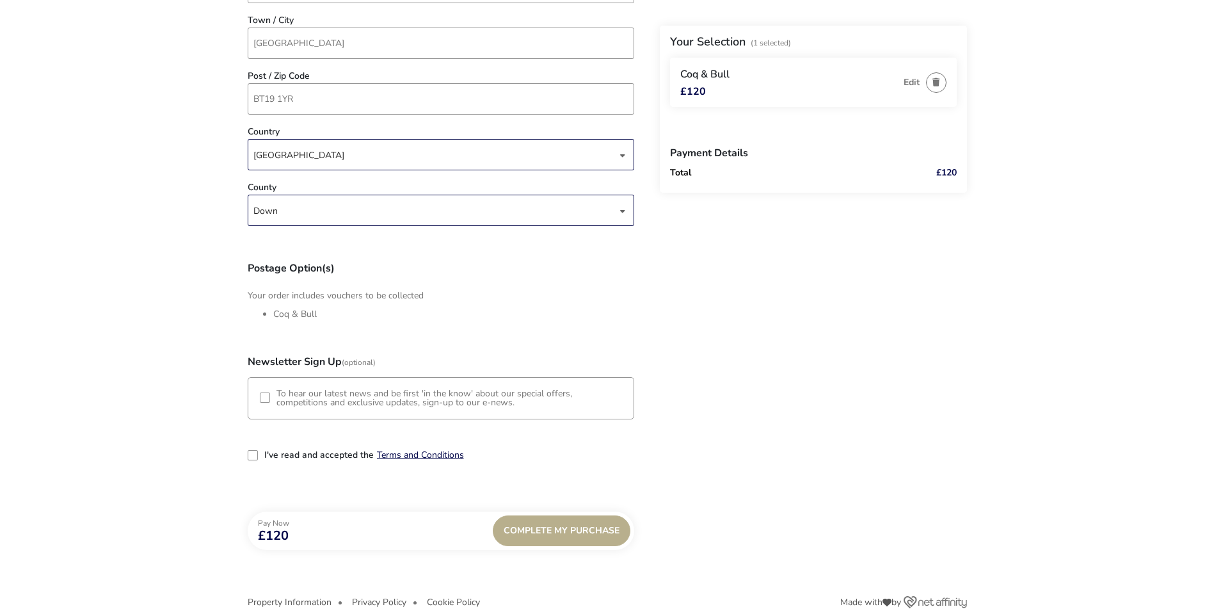
scroll to position [6, 7]
click at [196, 467] on naf-pibe-voucher-state "1 Selected £120 Back Your Selection (1 Selected) Coq & Bull £120 Edit Payment D…" at bounding box center [607, 14] width 1214 height 1238
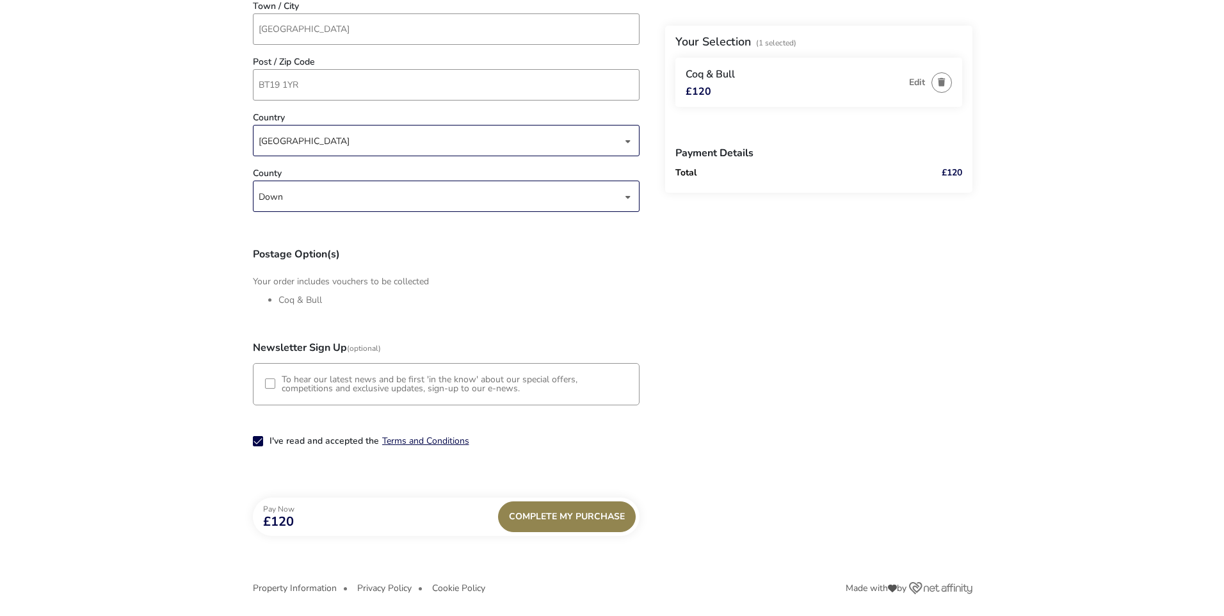
scroll to position [623, 0]
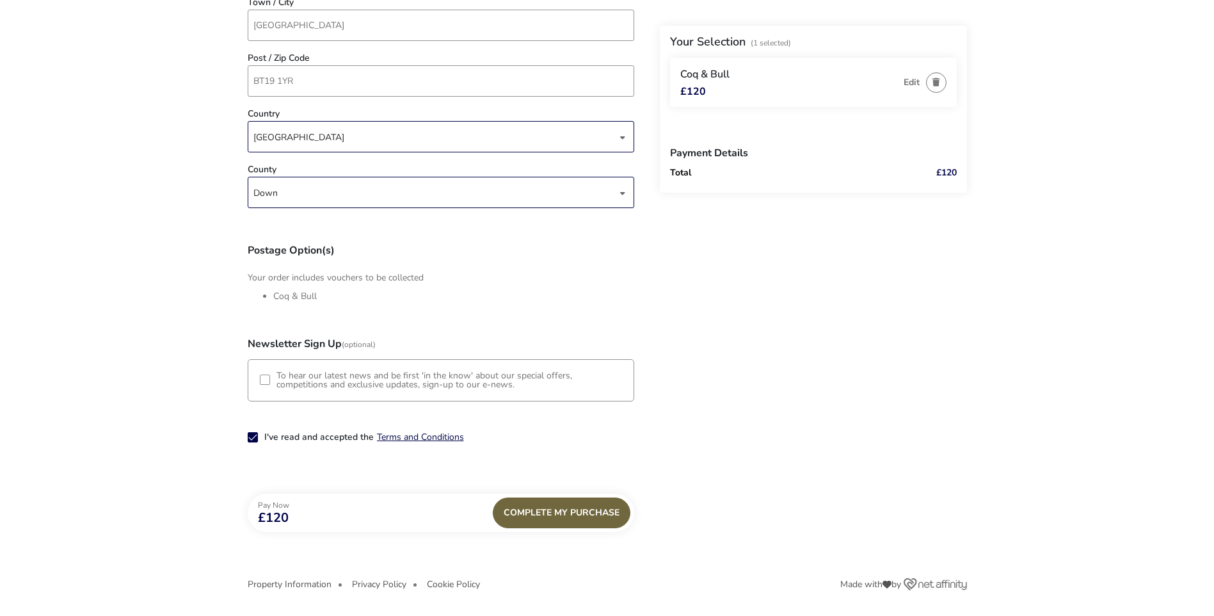
click at [579, 513] on div "Complete My Purchase" at bounding box center [562, 512] width 138 height 31
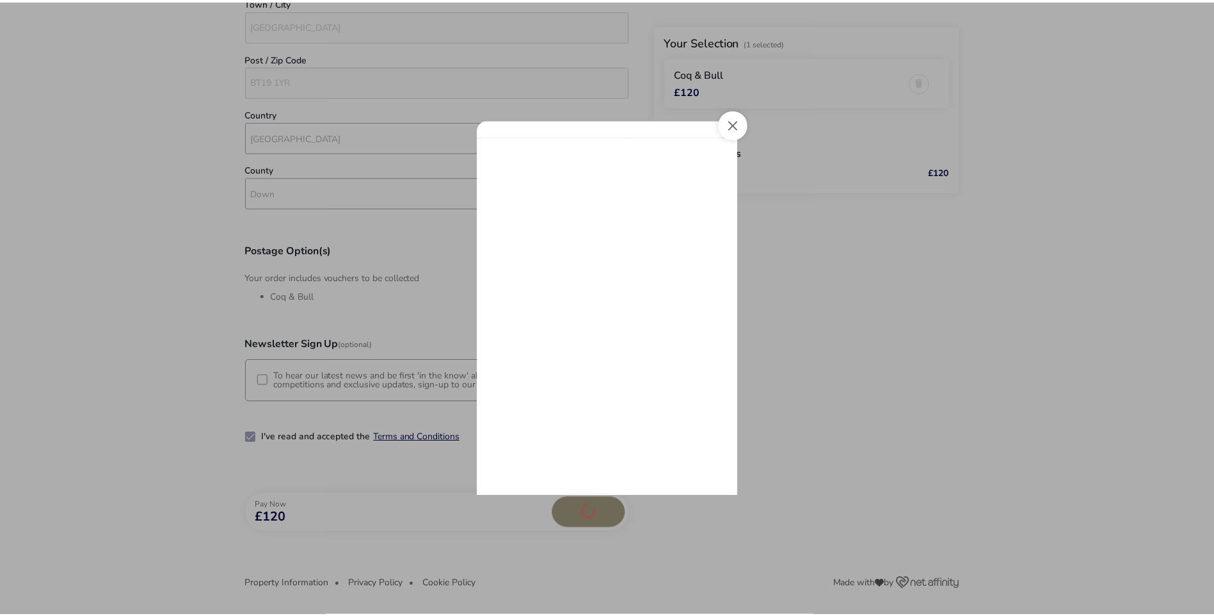
scroll to position [0, 0]
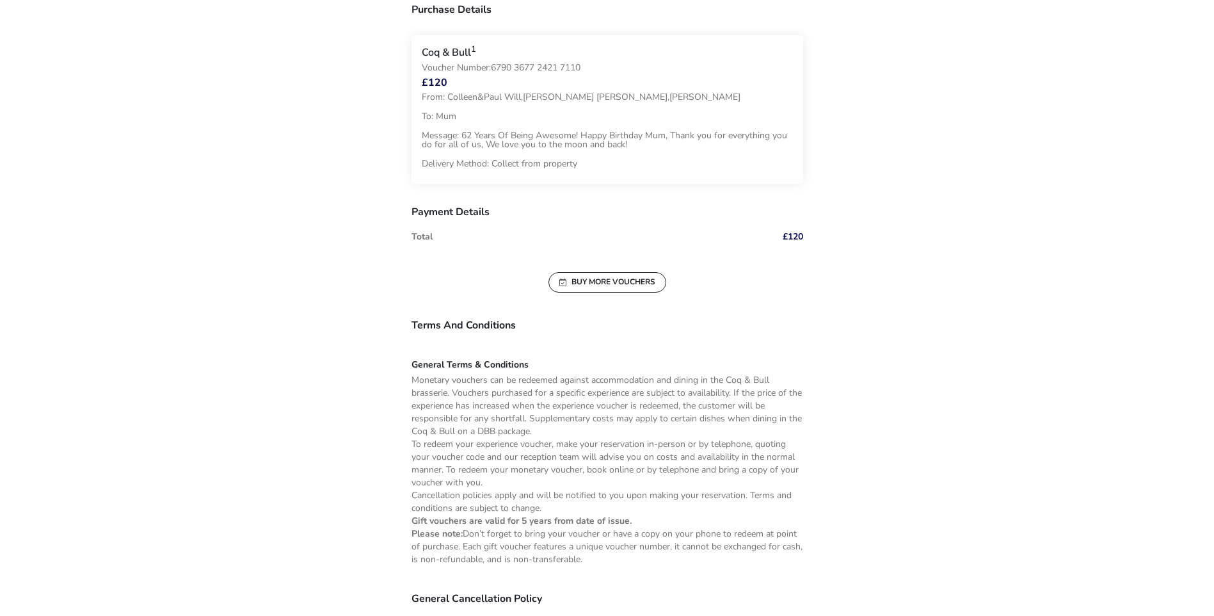
scroll to position [448, 0]
